Goal: Task Accomplishment & Management: Use online tool/utility

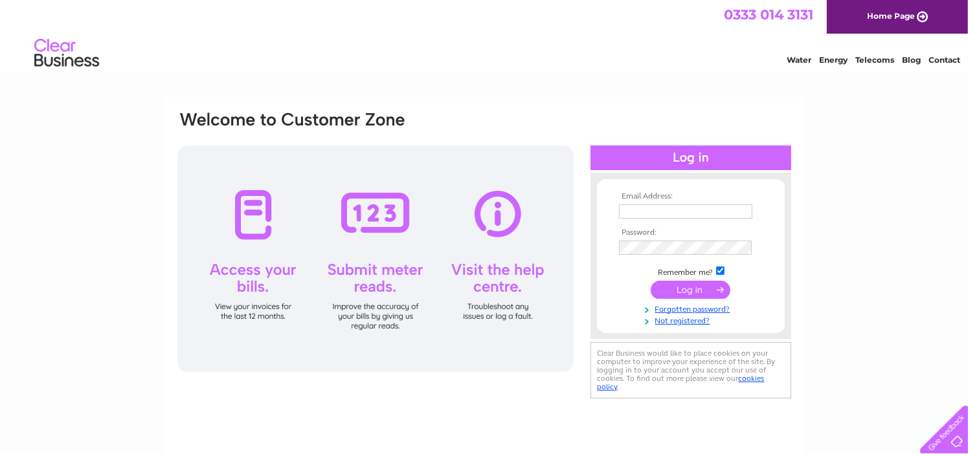
type input "colinicky@yahoo.co.uk"
click at [686, 288] on input "submit" at bounding box center [690, 290] width 80 height 18
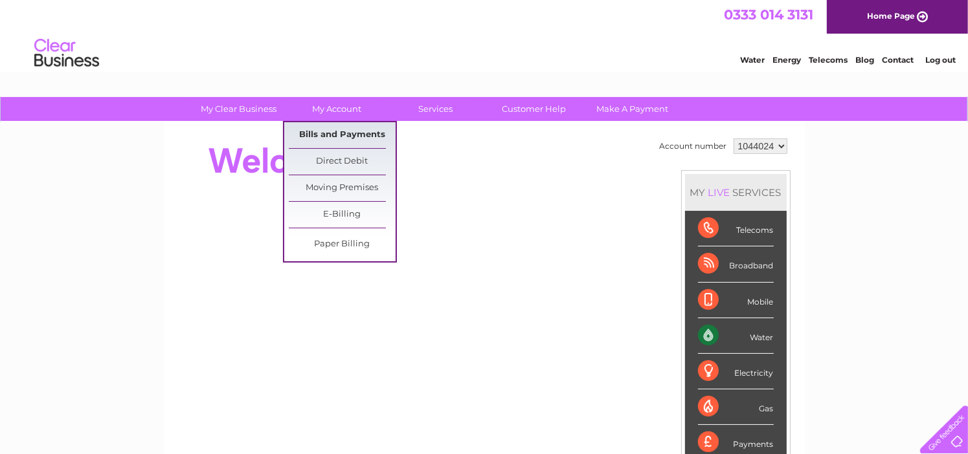
click at [329, 132] on link "Bills and Payments" at bounding box center [342, 135] width 107 height 26
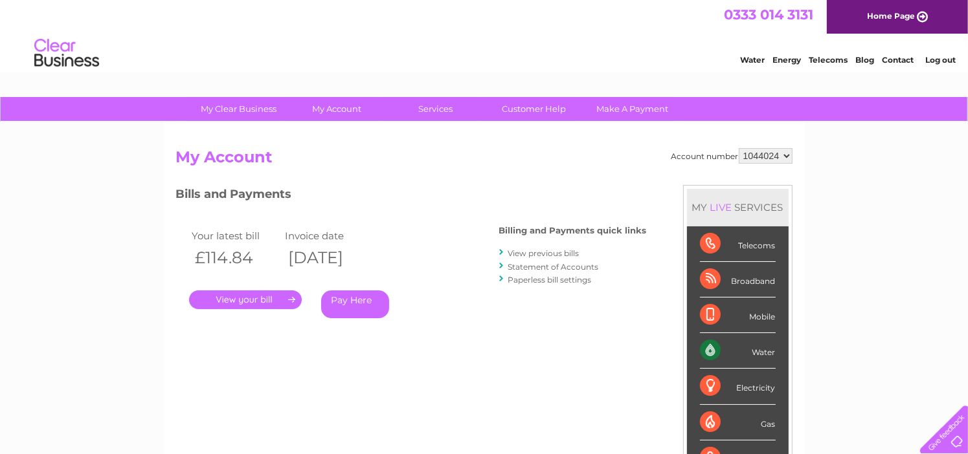
click at [250, 300] on link "." at bounding box center [245, 300] width 113 height 19
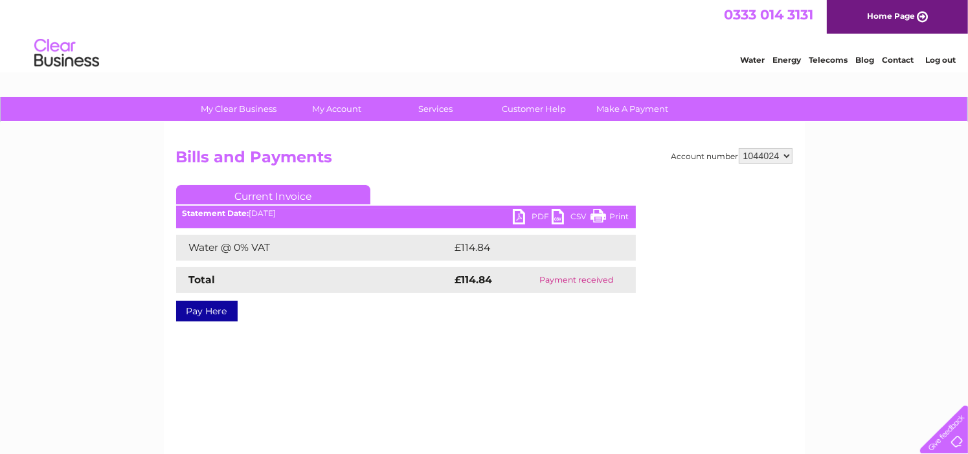
click at [525, 221] on link "PDF" at bounding box center [532, 218] width 39 height 19
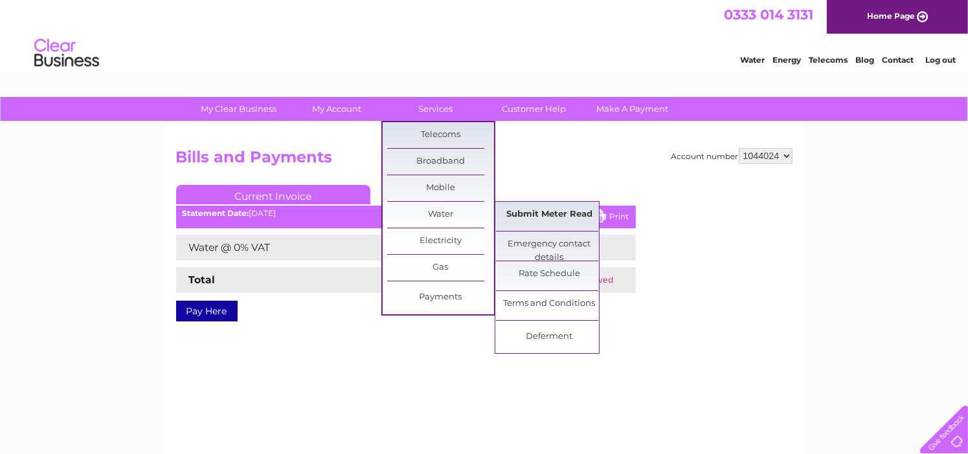
click at [544, 214] on link "Submit Meter Read" at bounding box center [549, 215] width 107 height 26
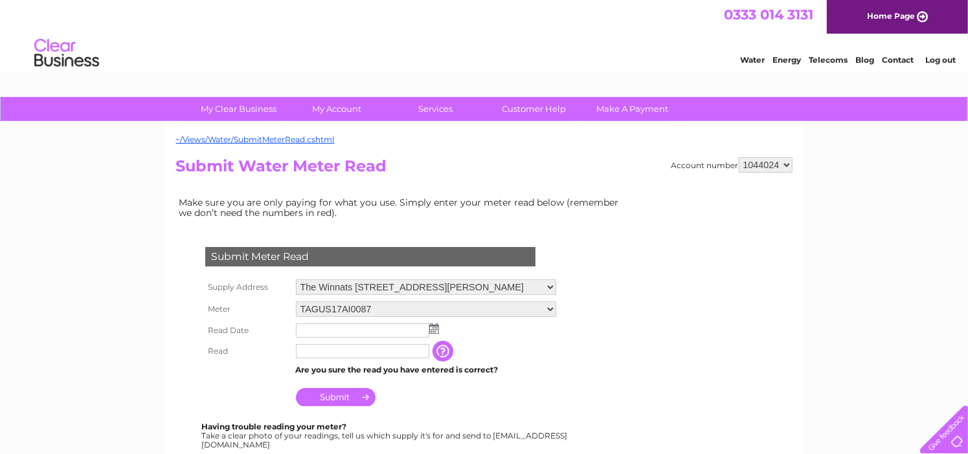
click at [324, 333] on input "text" at bounding box center [362, 331] width 133 height 14
click at [324, 333] on input "text" at bounding box center [363, 332] width 135 height 16
click at [331, 353] on input "text" at bounding box center [363, 352] width 135 height 16
type input "1896"
click at [432, 328] on img at bounding box center [434, 329] width 10 height 10
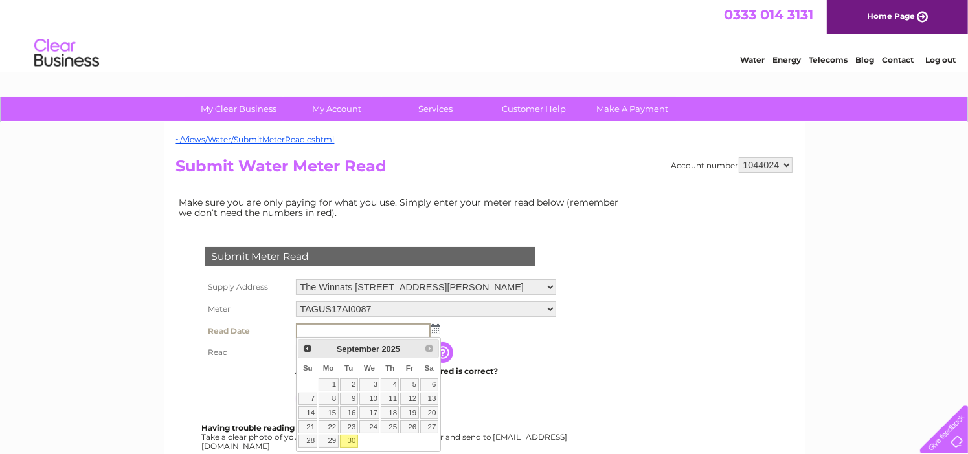
click at [349, 440] on link "30" at bounding box center [349, 441] width 18 height 13
type input "[DATE]"
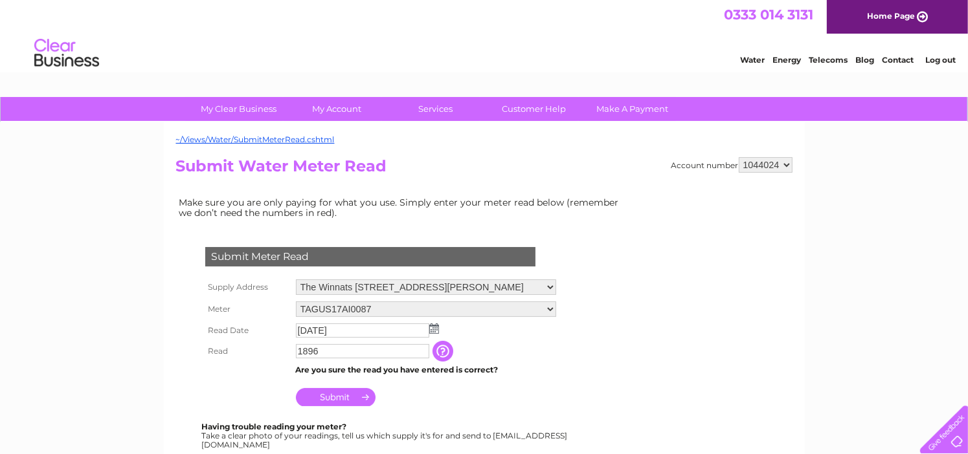
click at [344, 394] on input "Submit" at bounding box center [336, 397] width 80 height 18
